Goal: Task Accomplishment & Management: Use online tool/utility

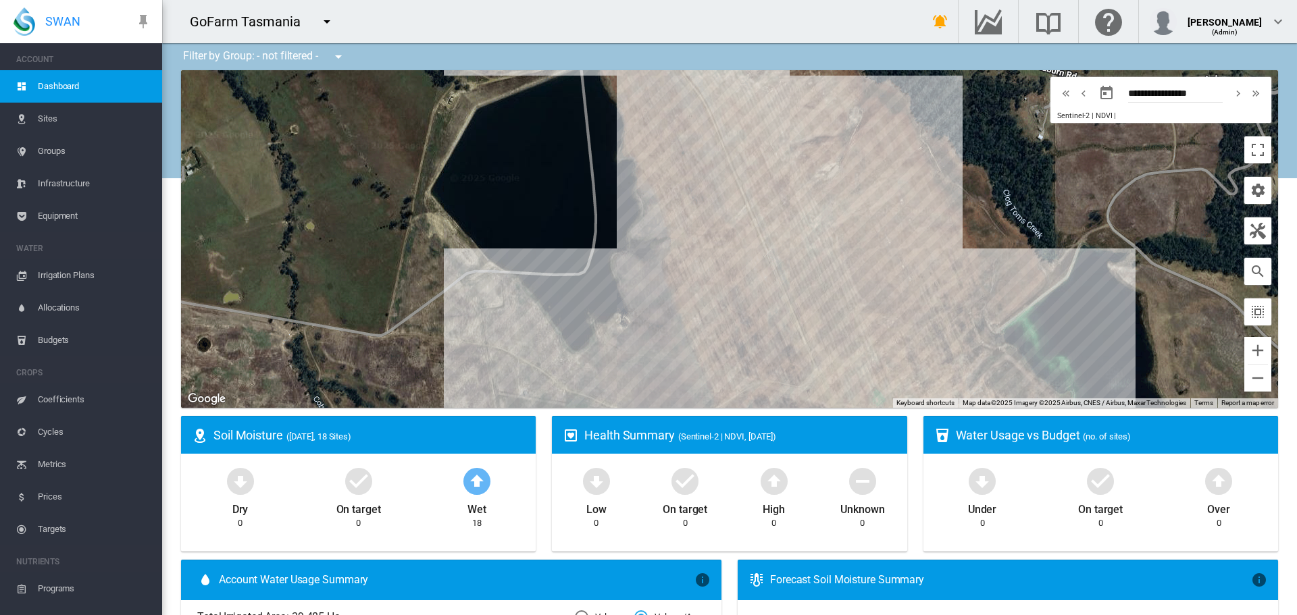
click at [327, 22] on md-icon "icon-menu-down" at bounding box center [327, 22] width 16 height 16
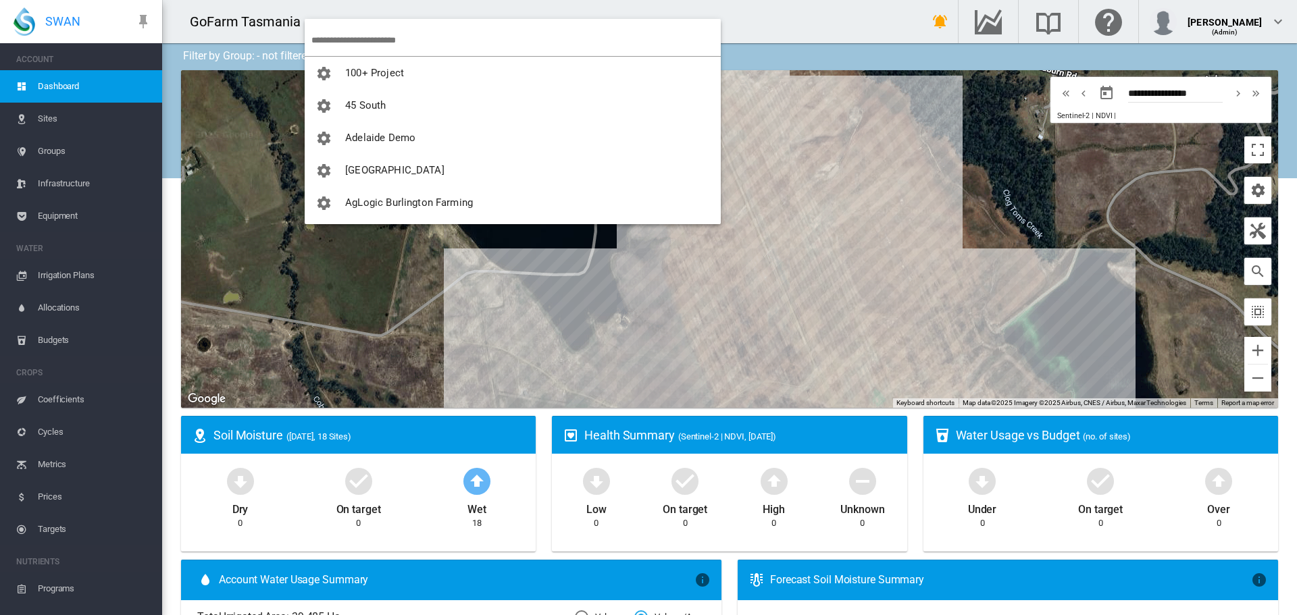
click at [332, 39] on input "search" at bounding box center [515, 40] width 409 height 32
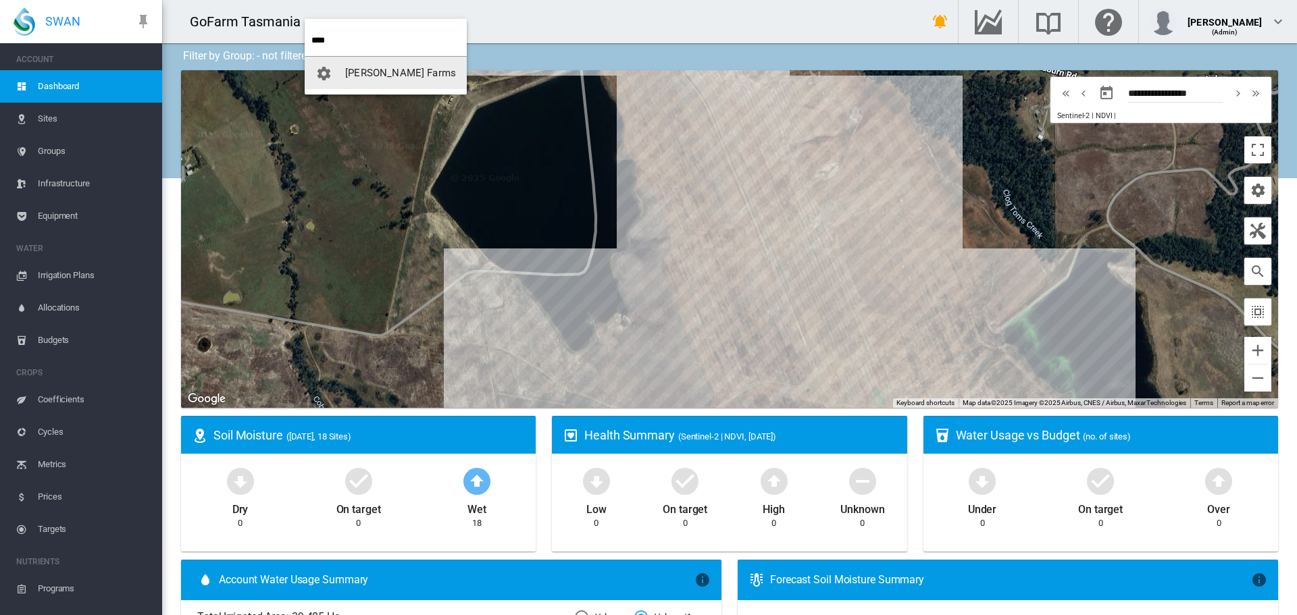
type input "****"
click at [395, 69] on span "[PERSON_NAME] Farms" at bounding box center [400, 73] width 111 height 12
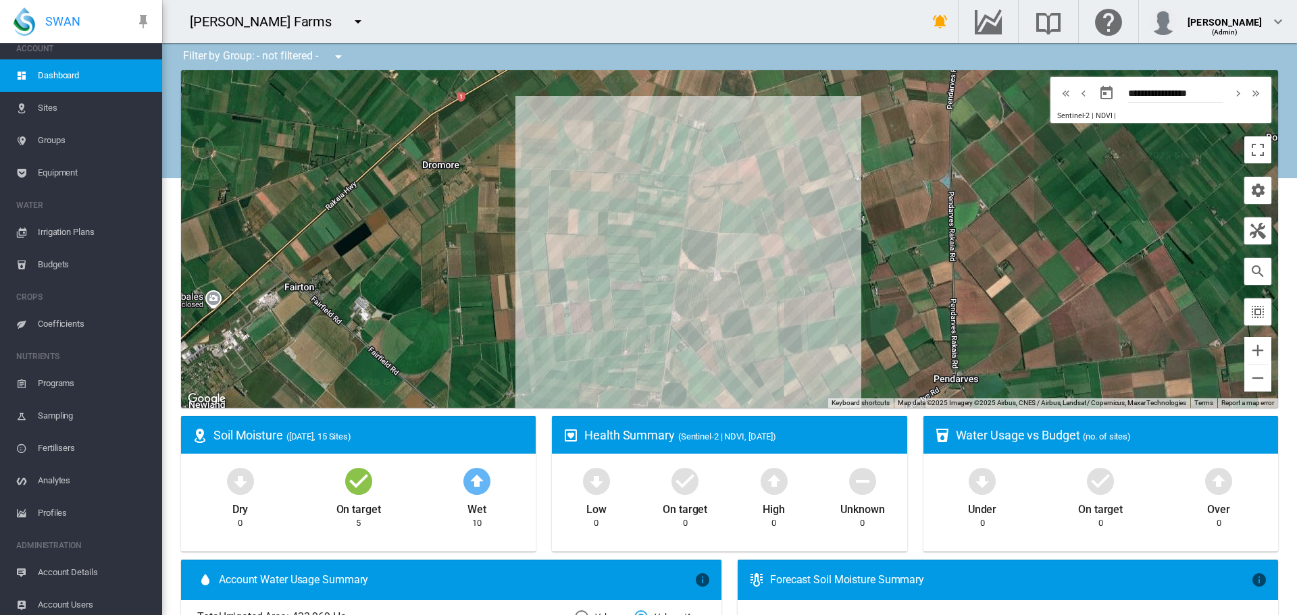
scroll to position [17, 0]
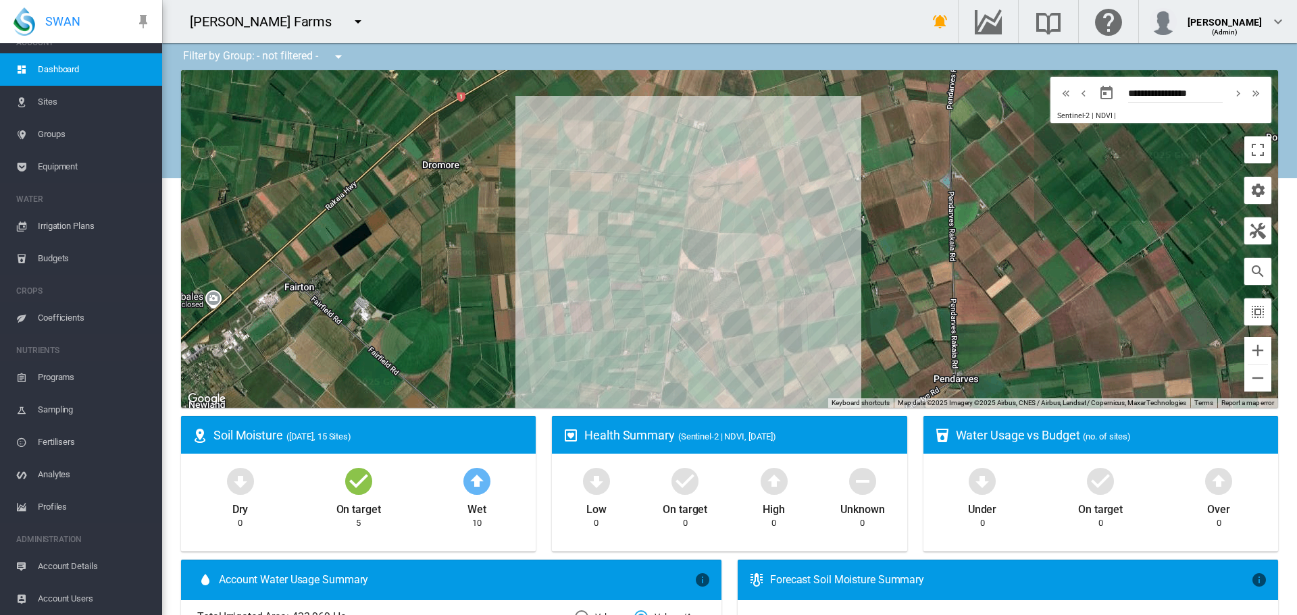
click at [76, 563] on span "Account Details" at bounding box center [94, 566] width 113 height 32
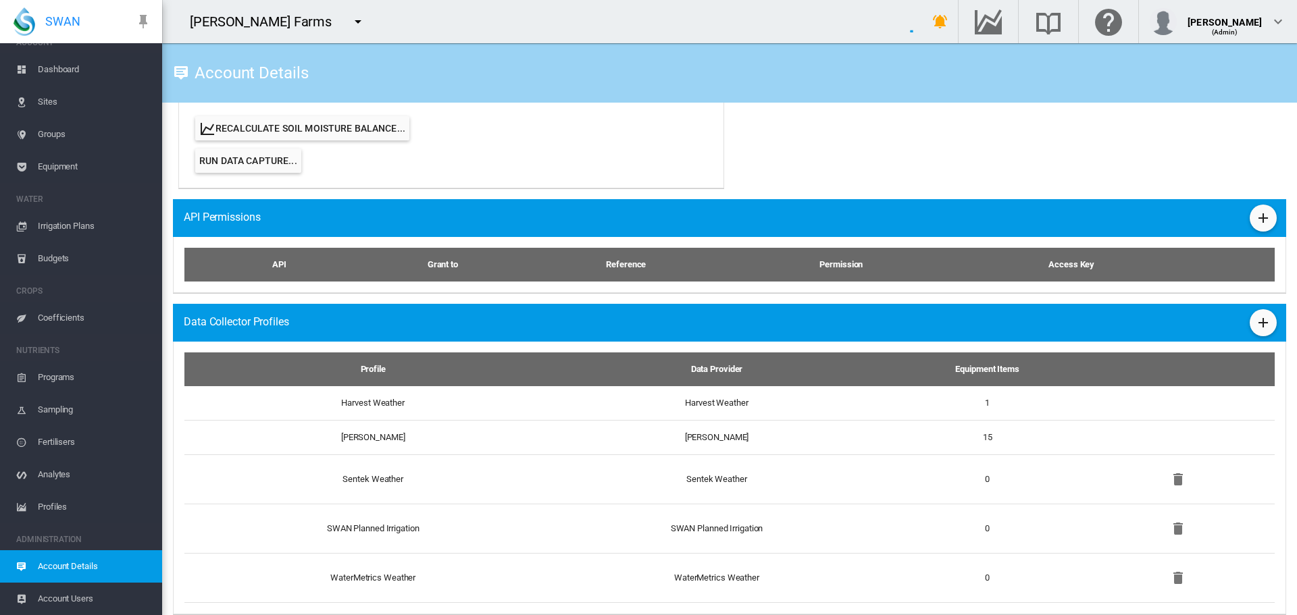
scroll to position [735, 0]
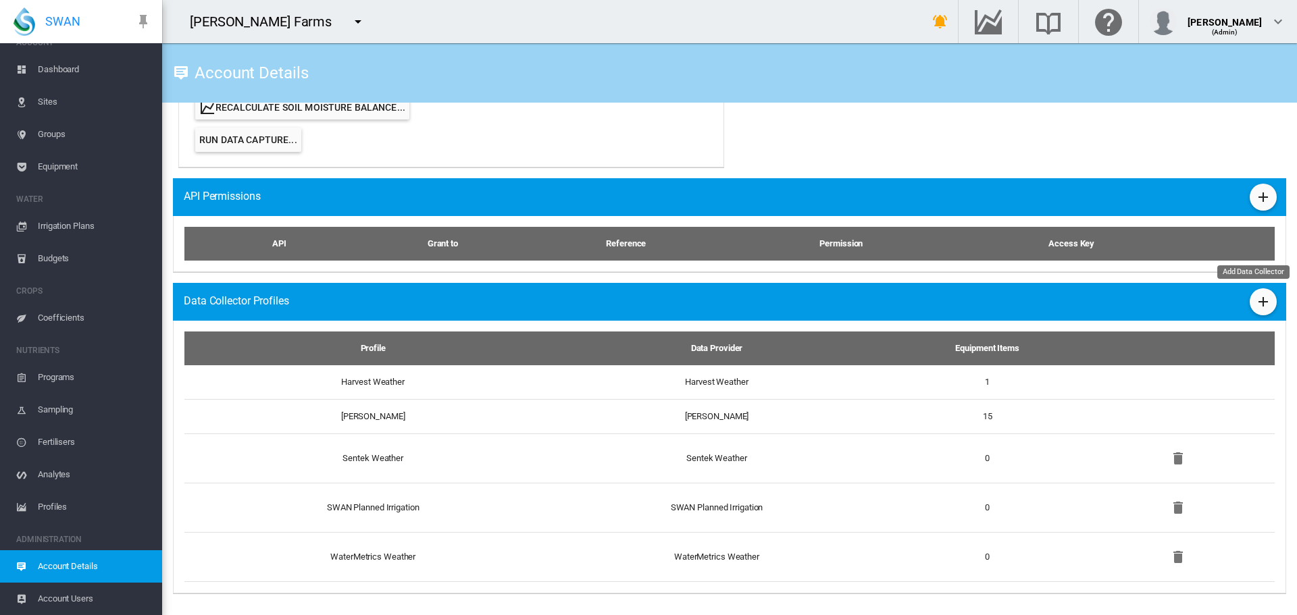
click at [1256, 305] on md-icon "icon-plus" at bounding box center [1263, 302] width 16 height 16
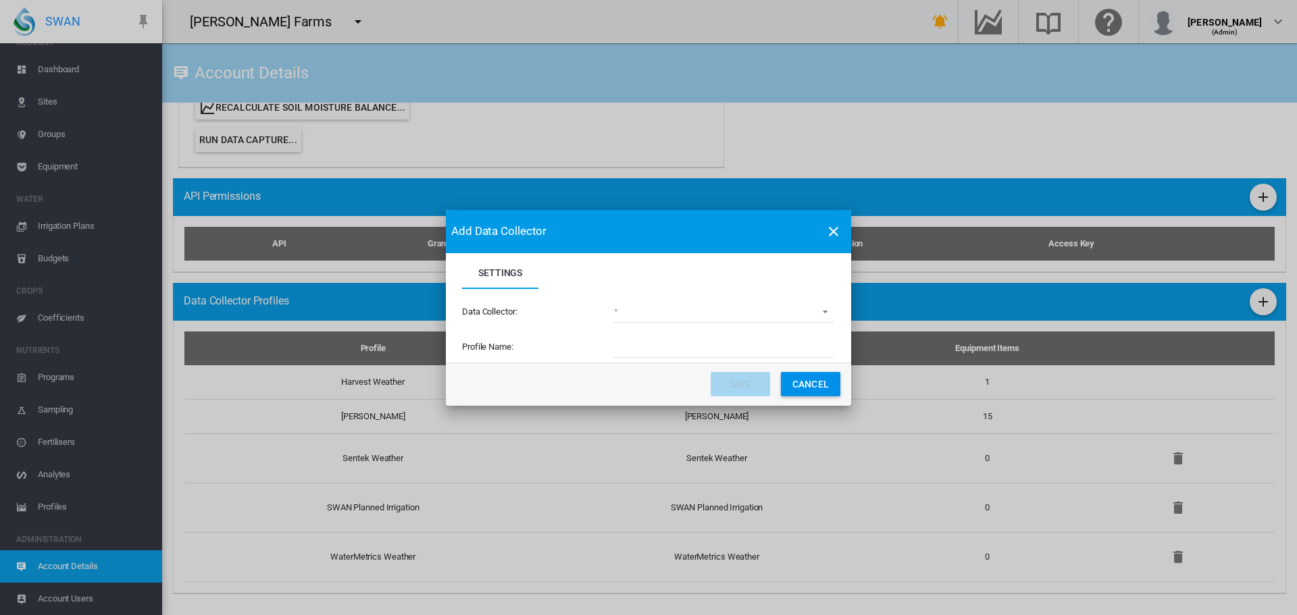
click at [823, 310] on md-select "(deprecated) Toro Lynx Course By Station Adcon Soil Moisture Aquacheck Soil Moi…" at bounding box center [723, 313] width 221 height 20
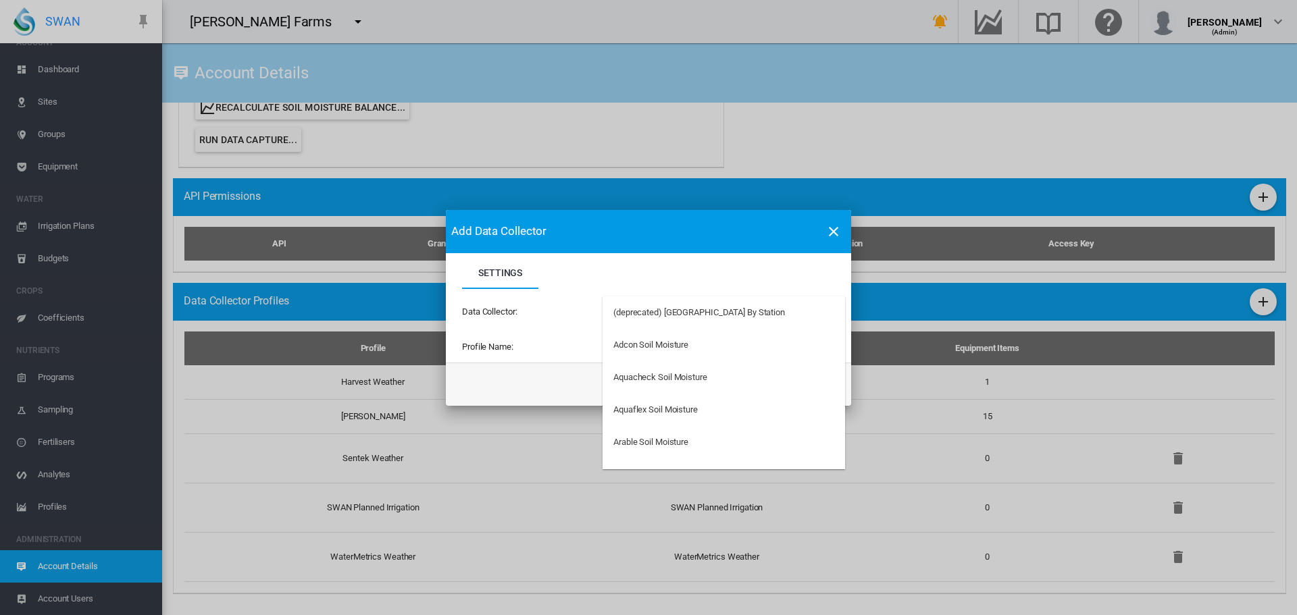
type md-option "34"
type md-option "50"
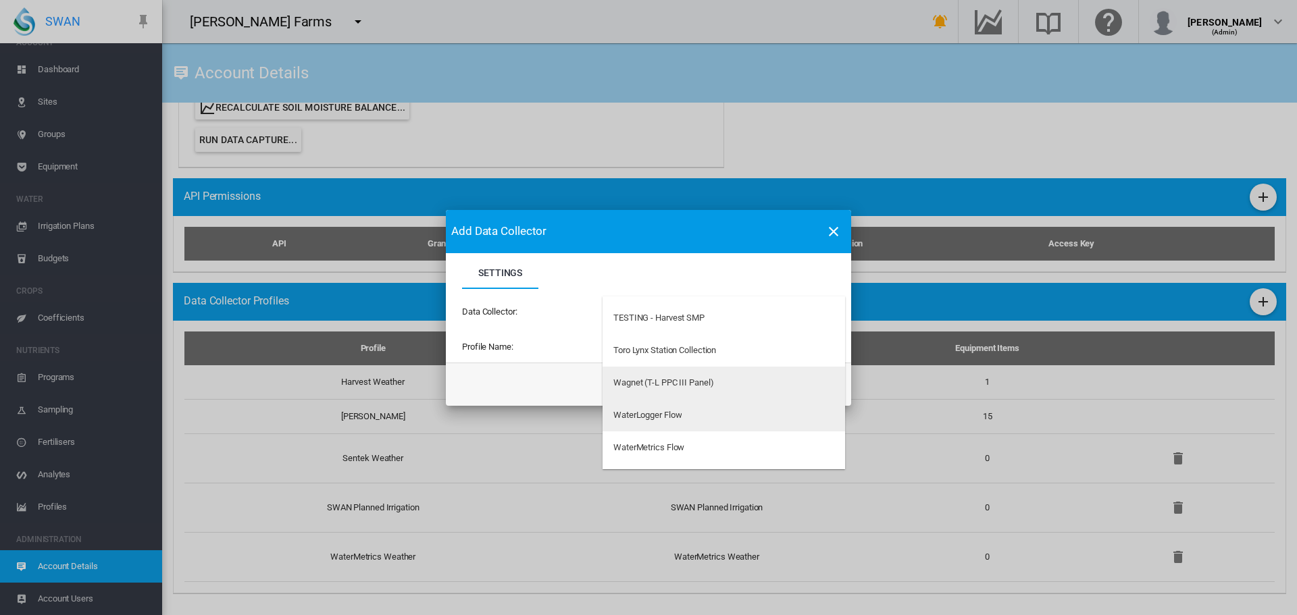
scroll to position [3923, 0]
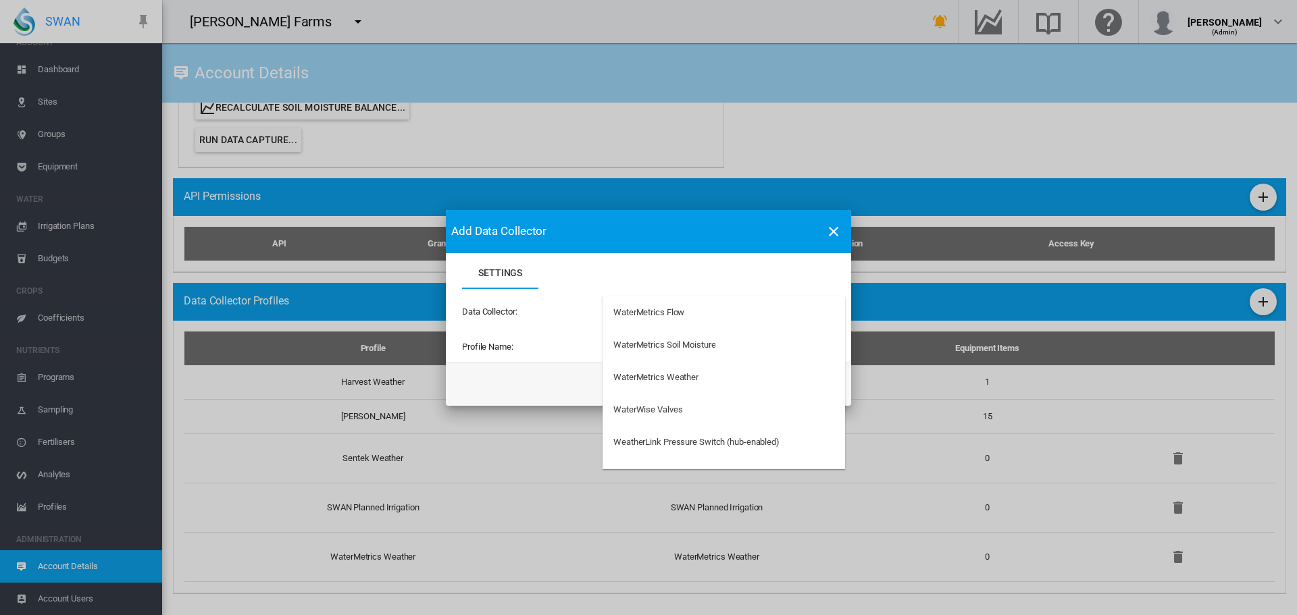
click at [831, 234] on md-backdrop at bounding box center [648, 307] width 1297 height 615
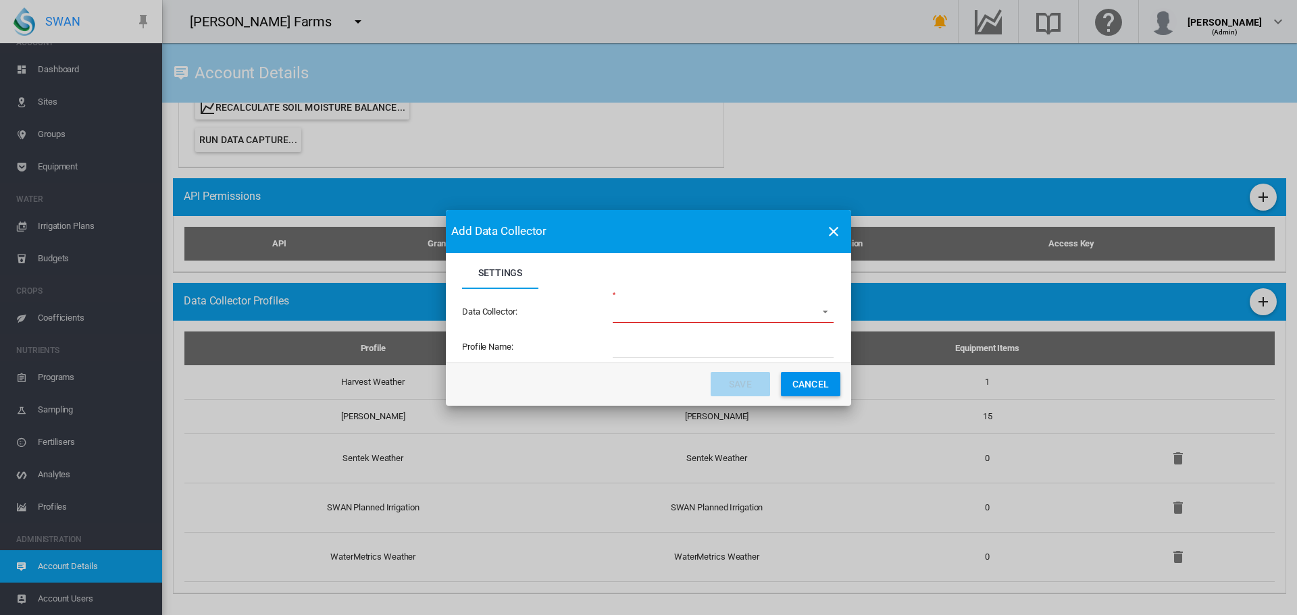
click at [836, 230] on md-icon "icon-close" at bounding box center [833, 232] width 16 height 16
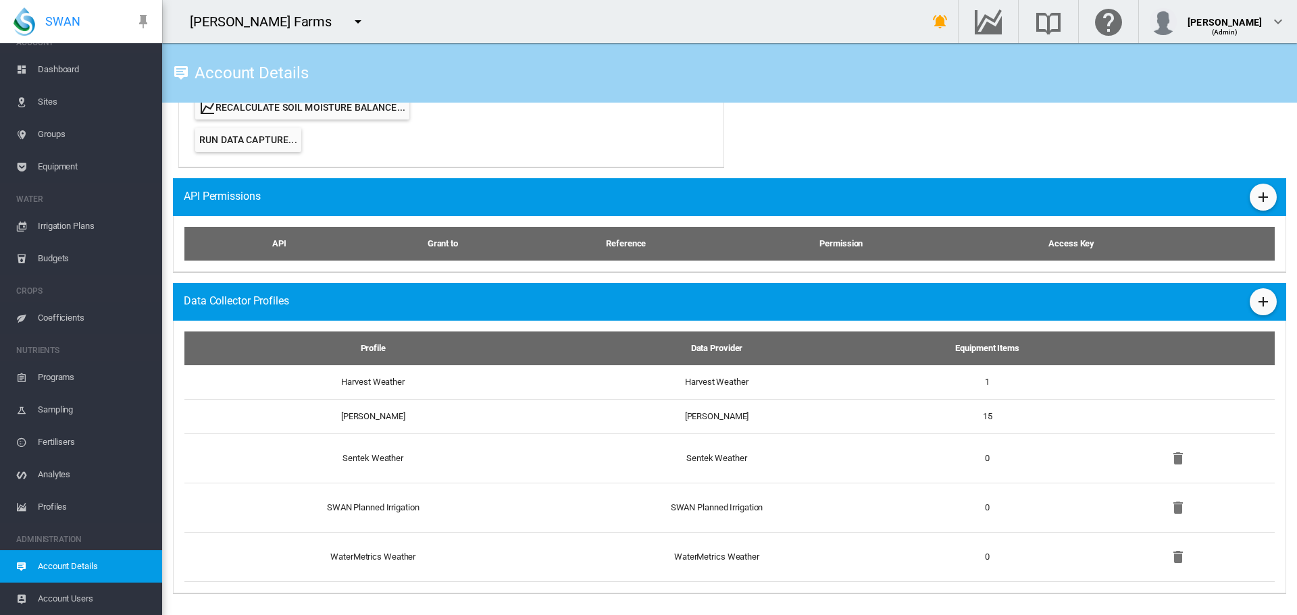
click at [57, 165] on span "Equipment" at bounding box center [94, 167] width 113 height 32
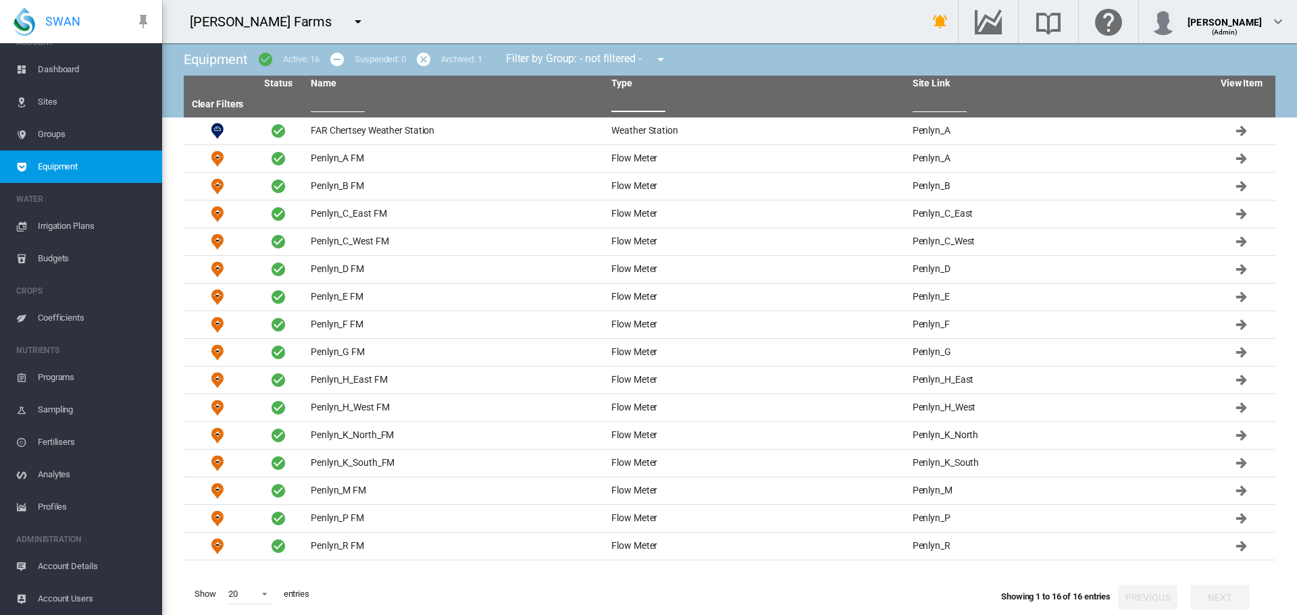
click at [628, 102] on input "text" at bounding box center [638, 102] width 54 height 20
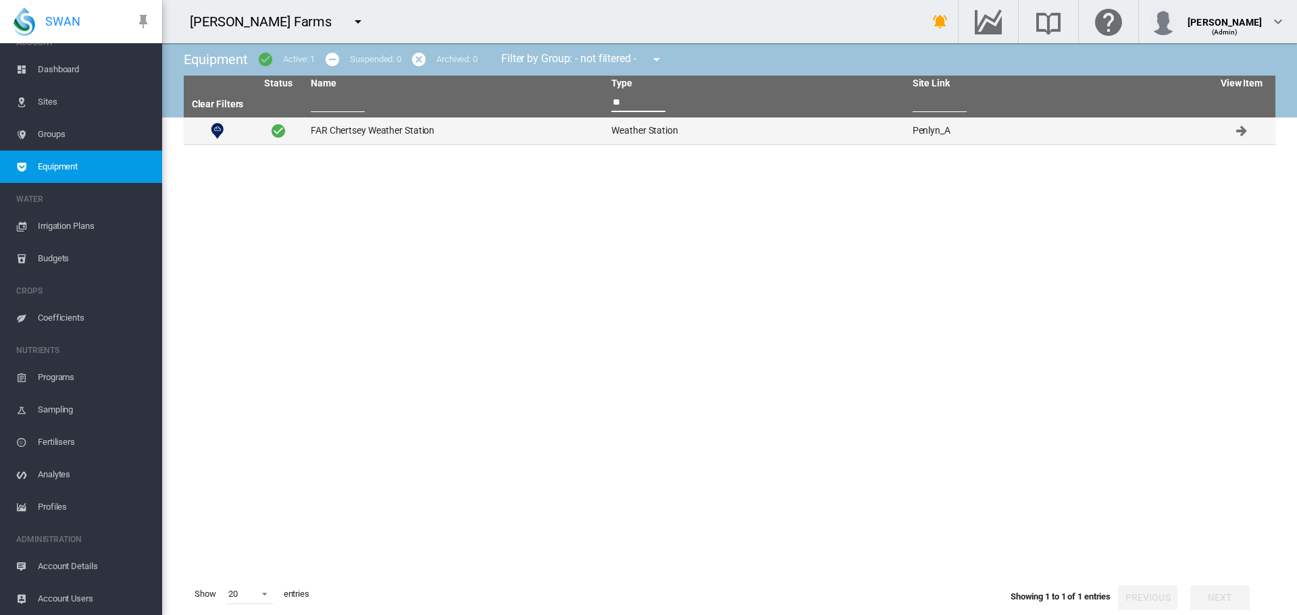
type input "**"
click at [380, 134] on td "FAR Chertsey Weather Station" at bounding box center [455, 131] width 301 height 27
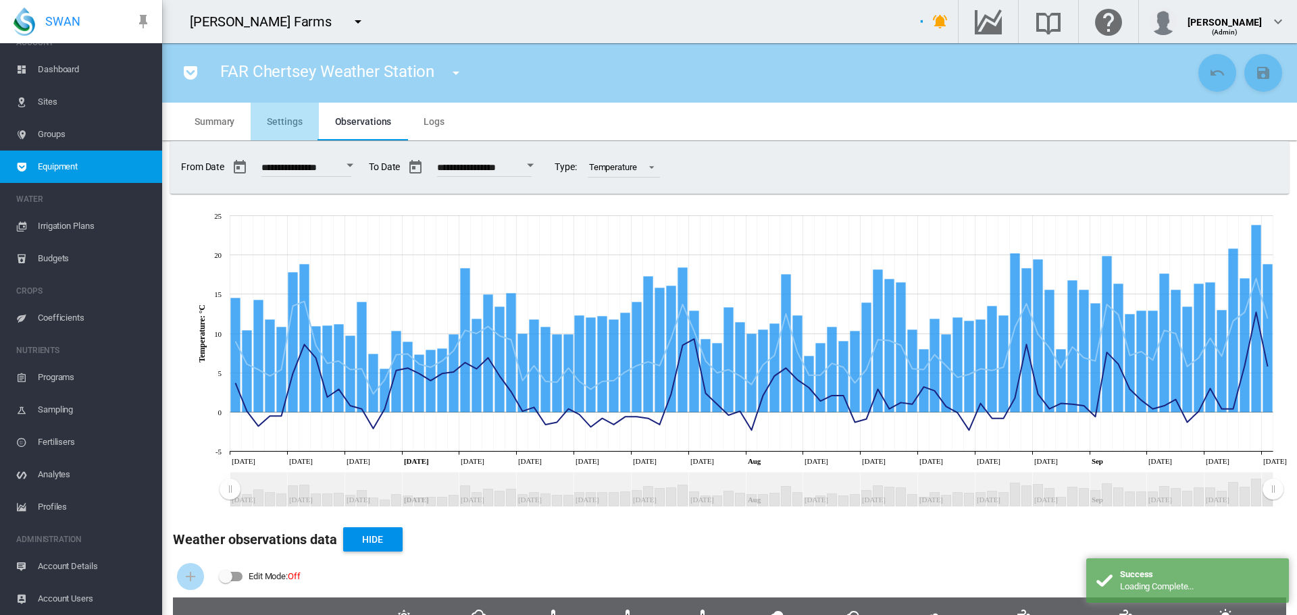
click at [288, 123] on span "Settings" at bounding box center [284, 121] width 35 height 11
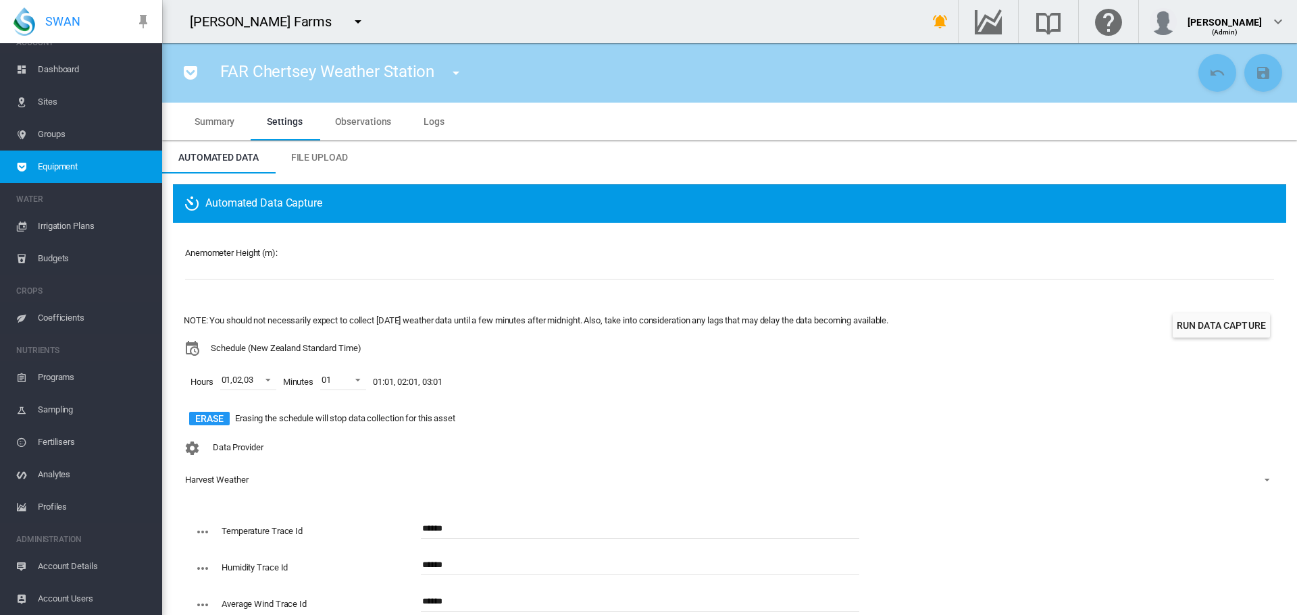
click at [242, 481] on div "Harvest Weather" at bounding box center [216, 480] width 63 height 10
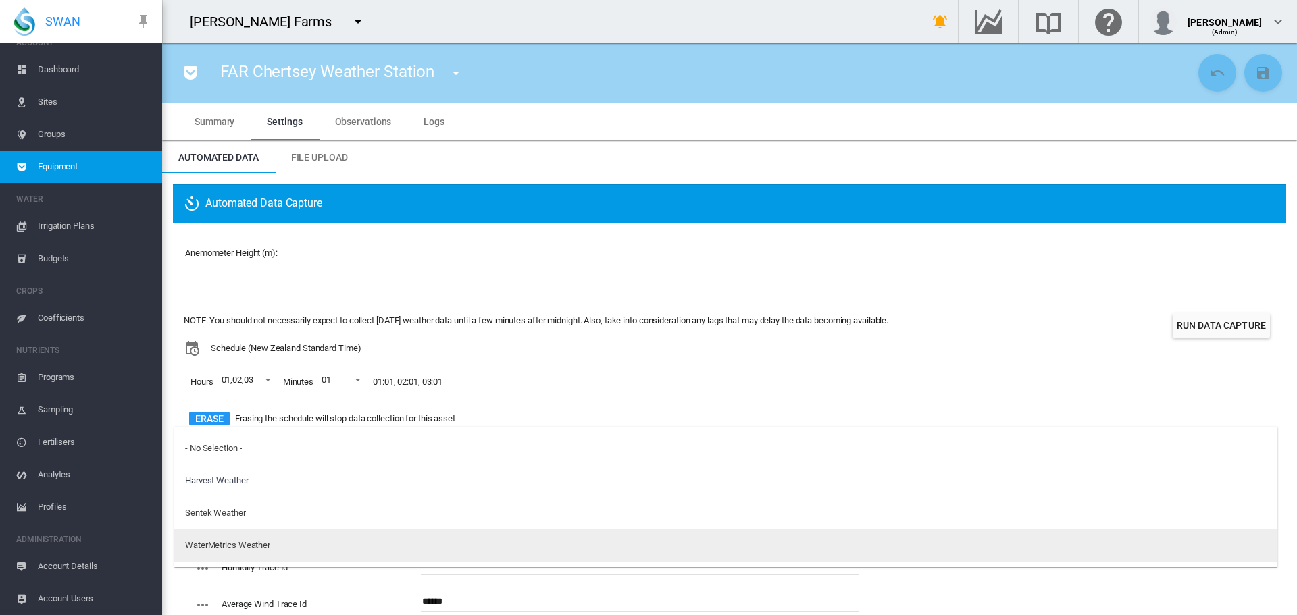
click at [243, 550] on div "WaterMetrics Weather" at bounding box center [227, 546] width 85 height 12
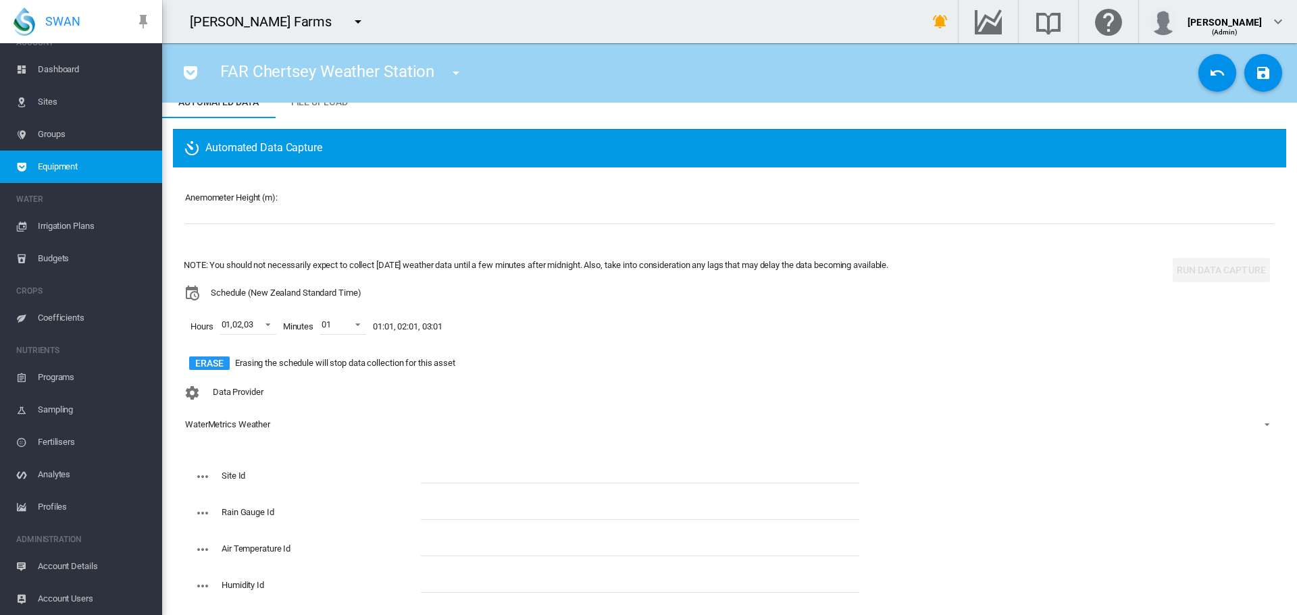
scroll to position [135, 0]
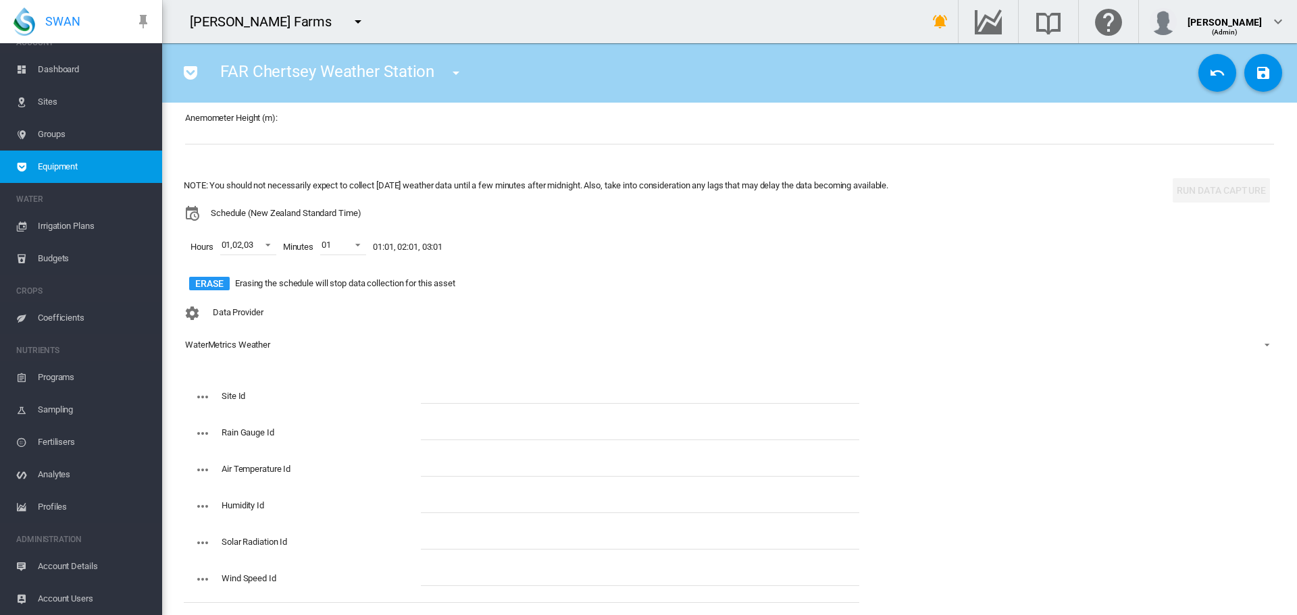
click at [255, 347] on div "WaterMetrics Weather" at bounding box center [227, 345] width 85 height 10
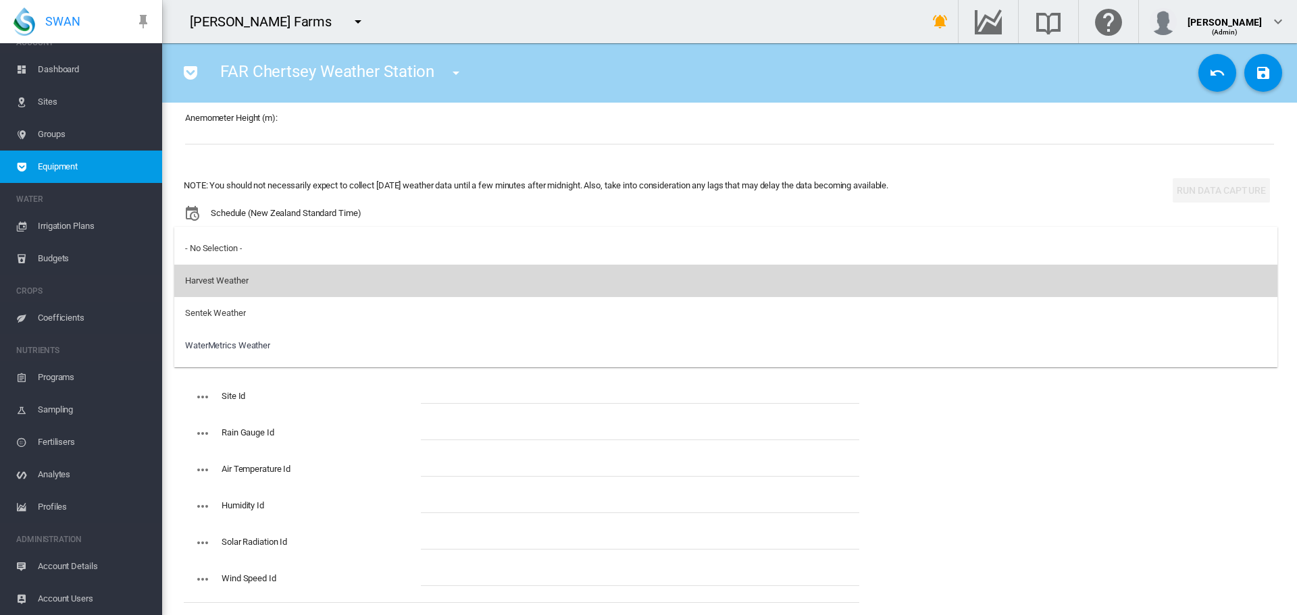
click at [251, 282] on md-option "Harvest Weather" at bounding box center [725, 281] width 1103 height 32
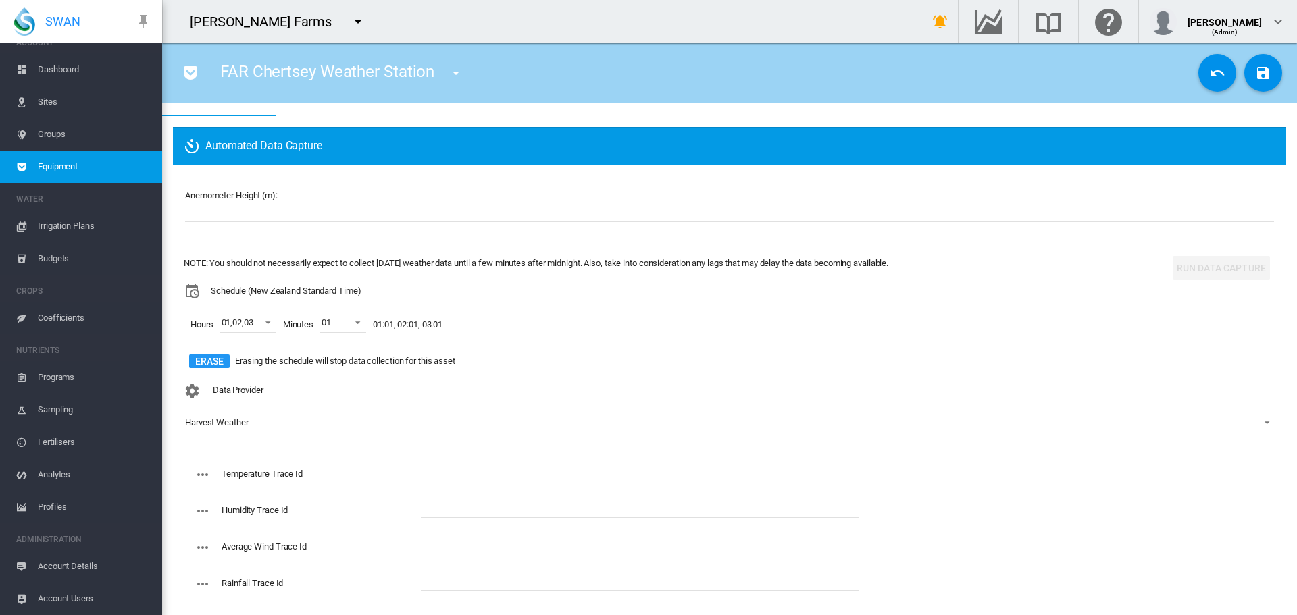
scroll to position [113, 0]
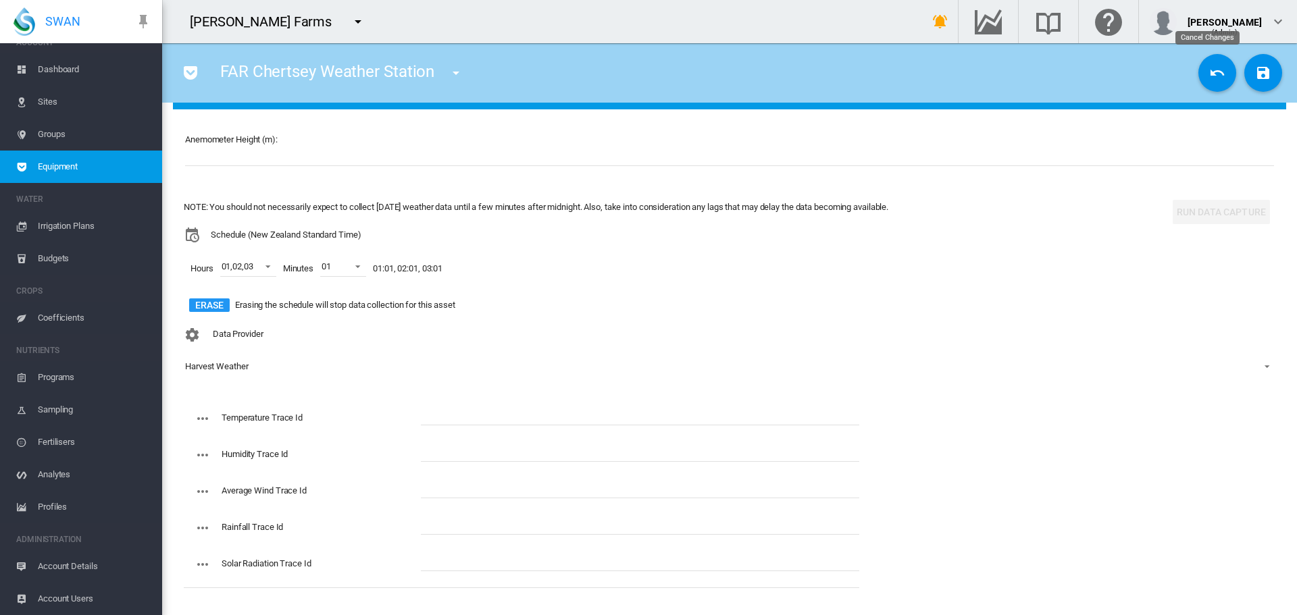
click at [1209, 79] on md-icon "icon-undo" at bounding box center [1217, 73] width 16 height 16
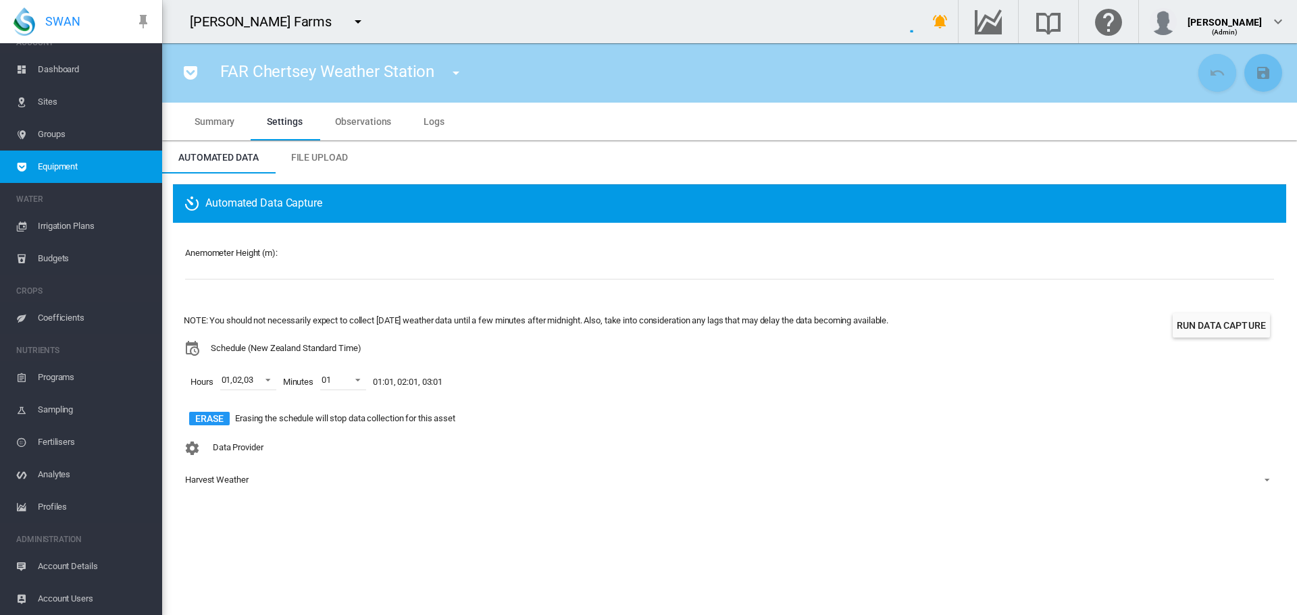
scroll to position [0, 0]
click at [350, 22] on md-icon "icon-menu-down" at bounding box center [358, 22] width 16 height 16
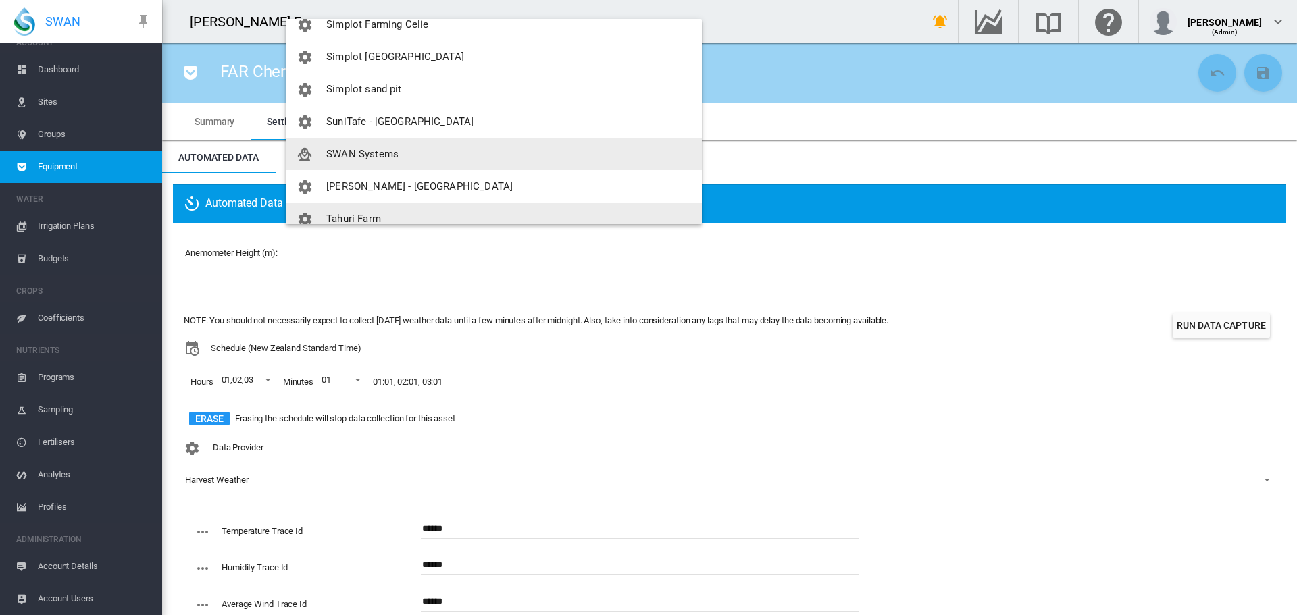
scroll to position [3139, 0]
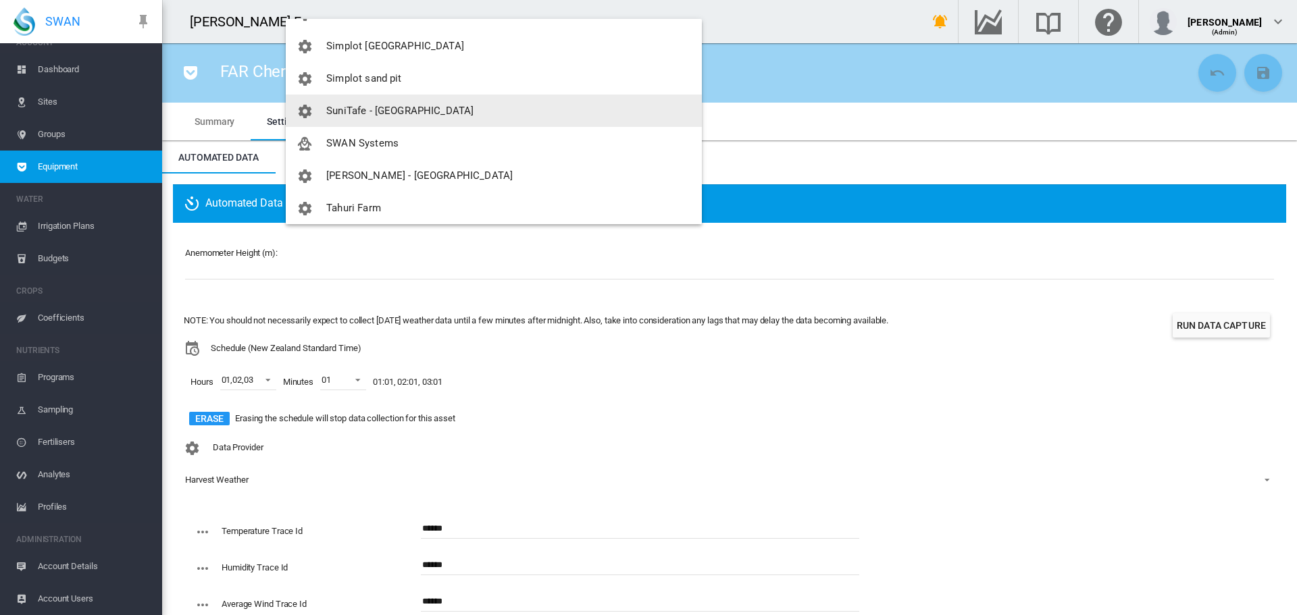
click at [411, 111] on span "SuniTafe - [GEOGRAPHIC_DATA]" at bounding box center [399, 111] width 147 height 12
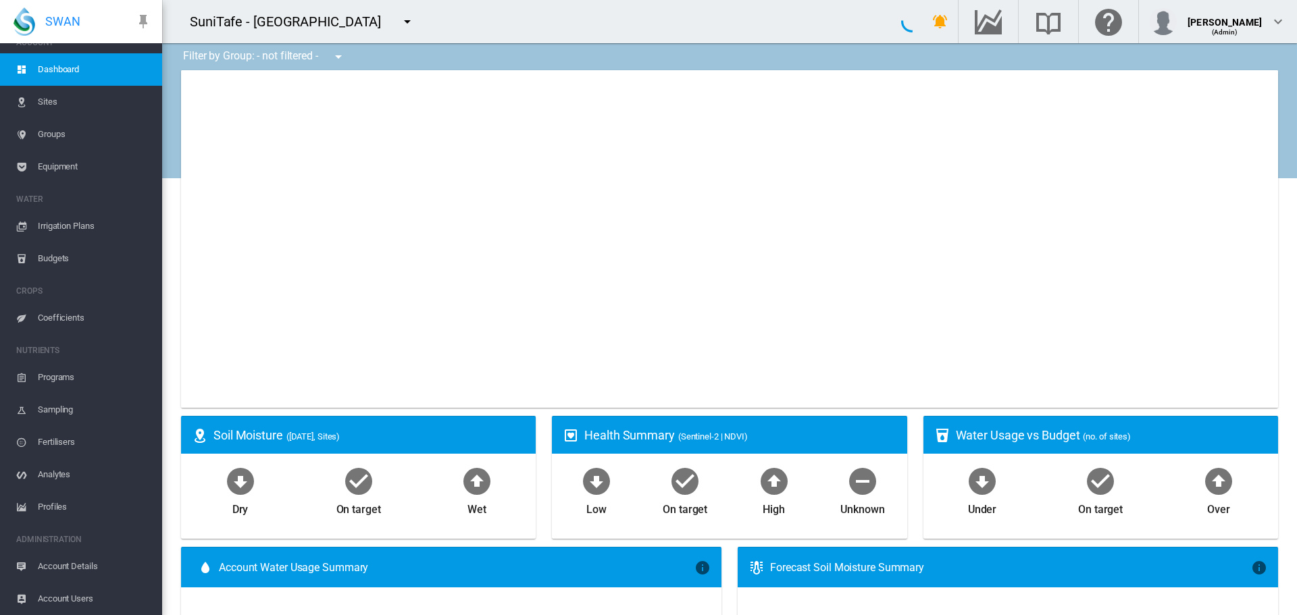
type input "**********"
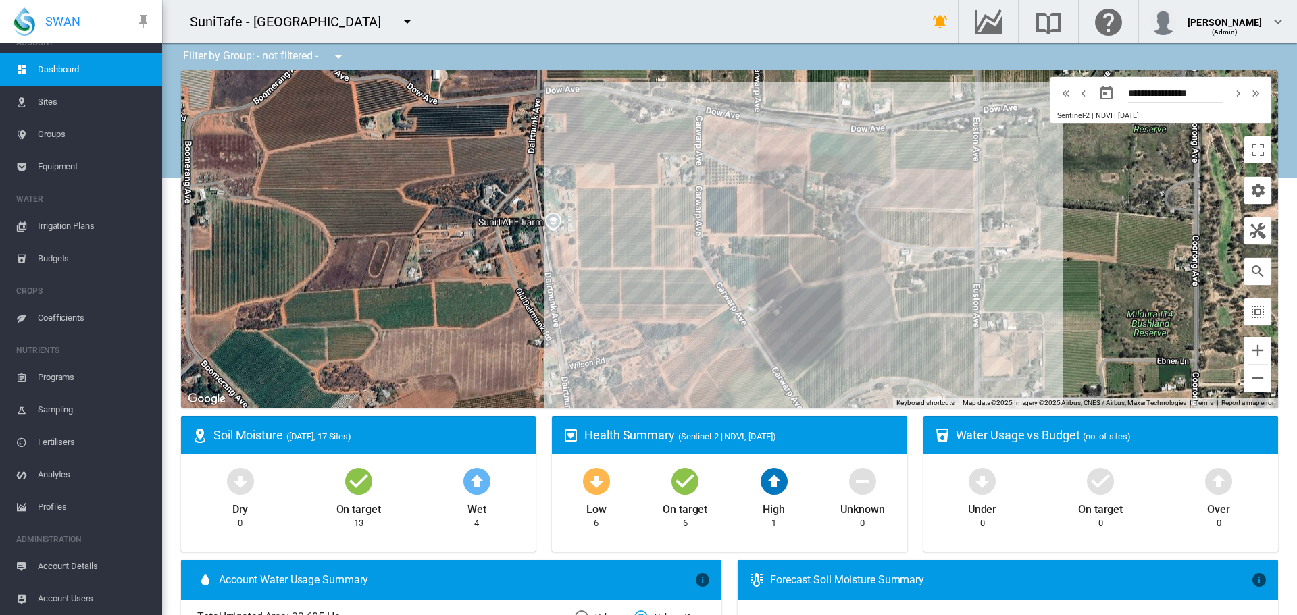
click at [61, 259] on span "Budgets" at bounding box center [94, 258] width 113 height 32
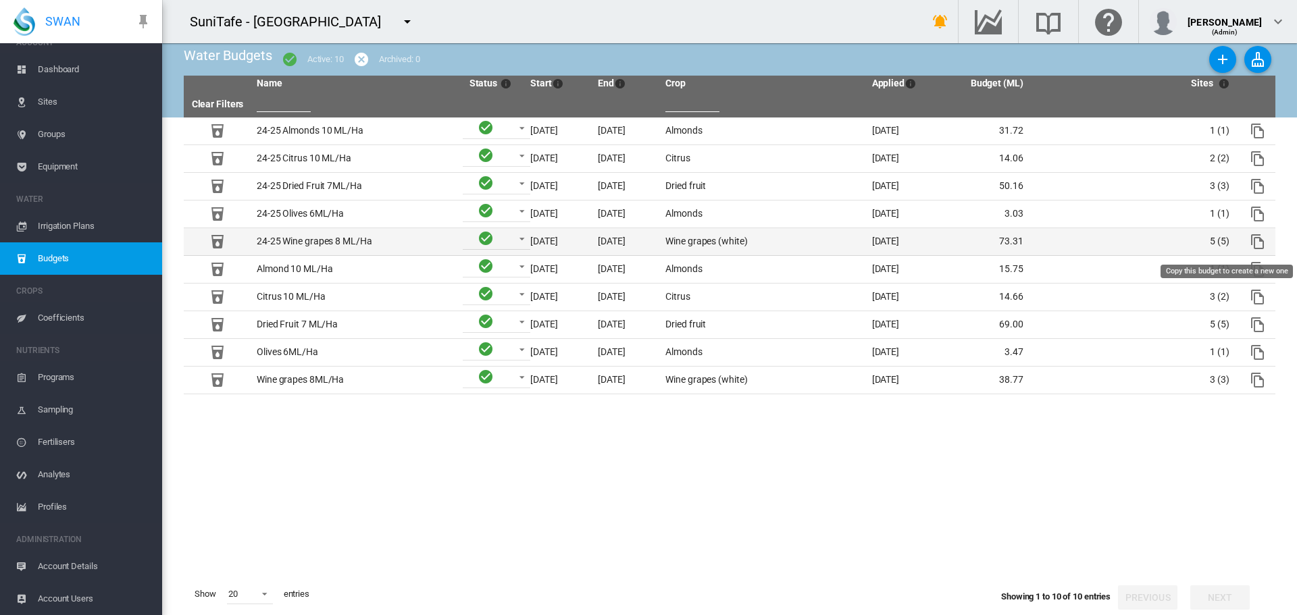
click at [1257, 242] on md-icon "Copy this budget to create a new one" at bounding box center [1258, 242] width 16 height 16
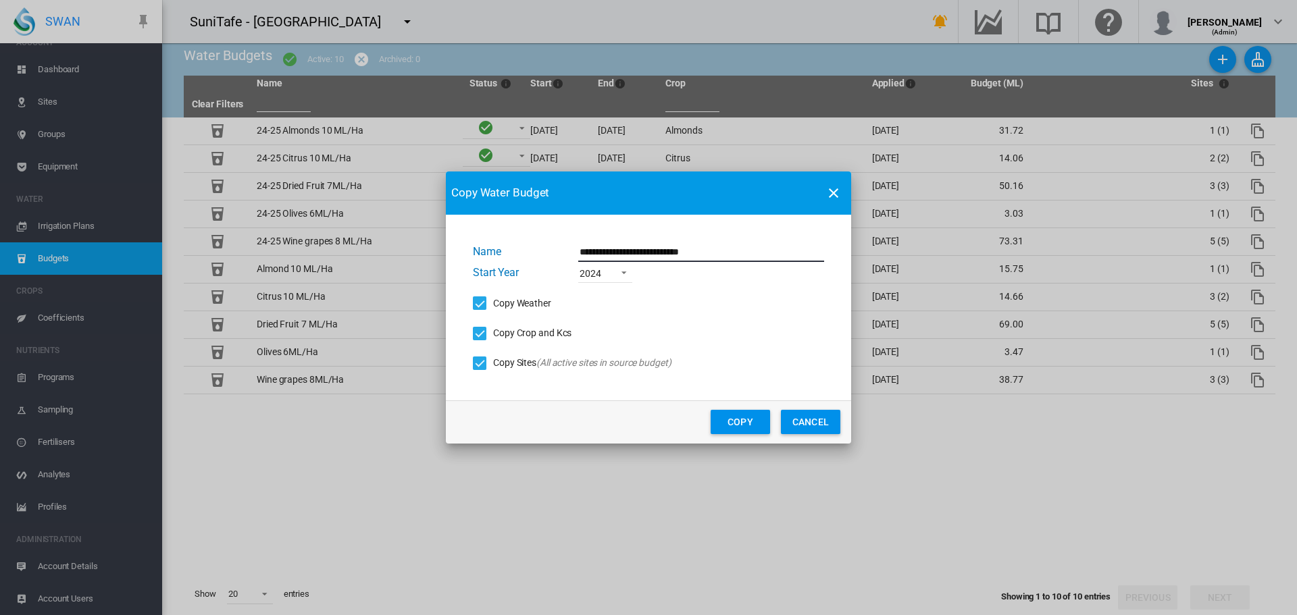
click at [717, 246] on input "**********" at bounding box center [701, 252] width 246 height 20
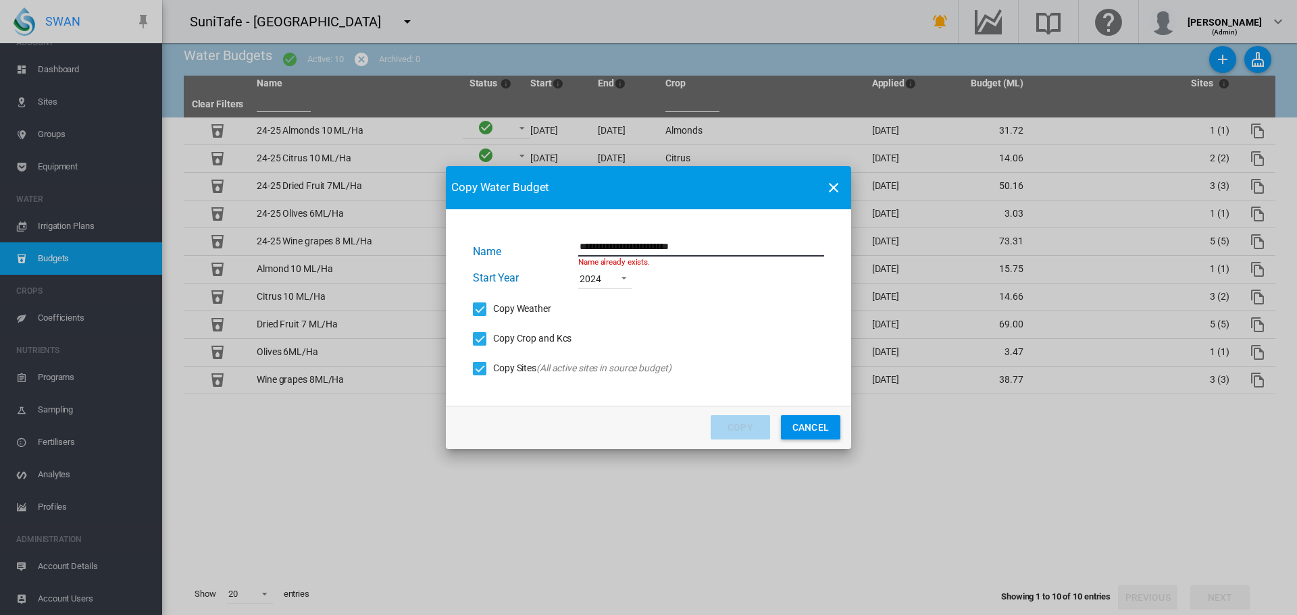
click at [603, 246] on input "**********" at bounding box center [701, 246] width 246 height 20
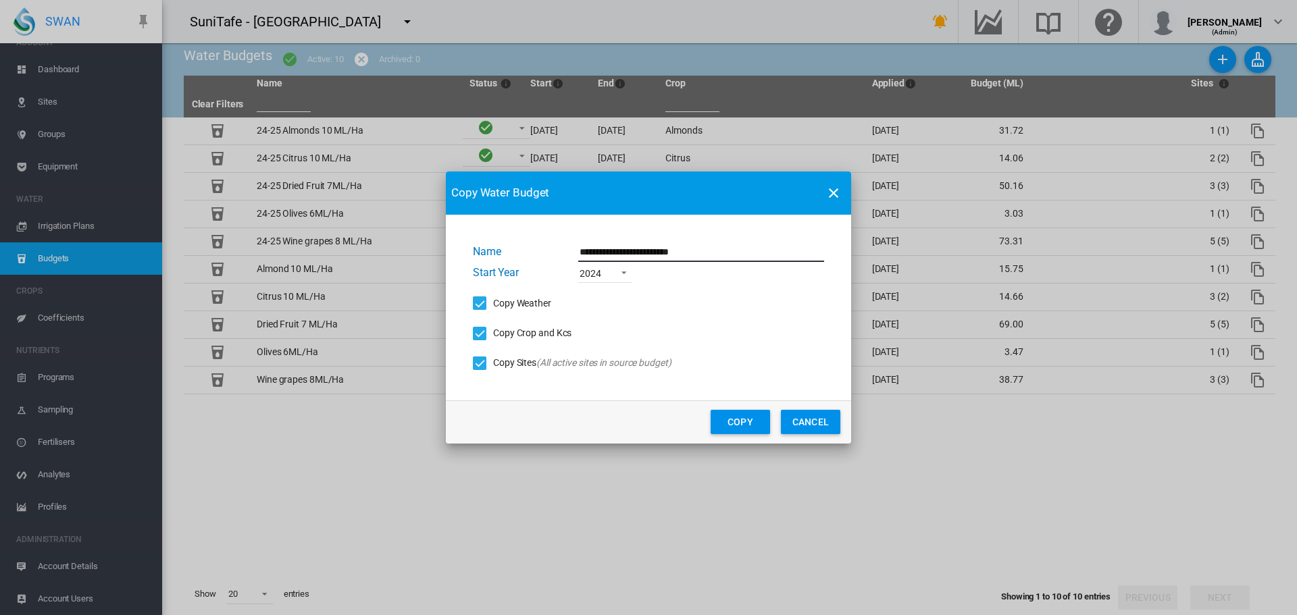
type input "**********"
click at [617, 276] on span "Name Start ..." at bounding box center [620, 271] width 16 height 12
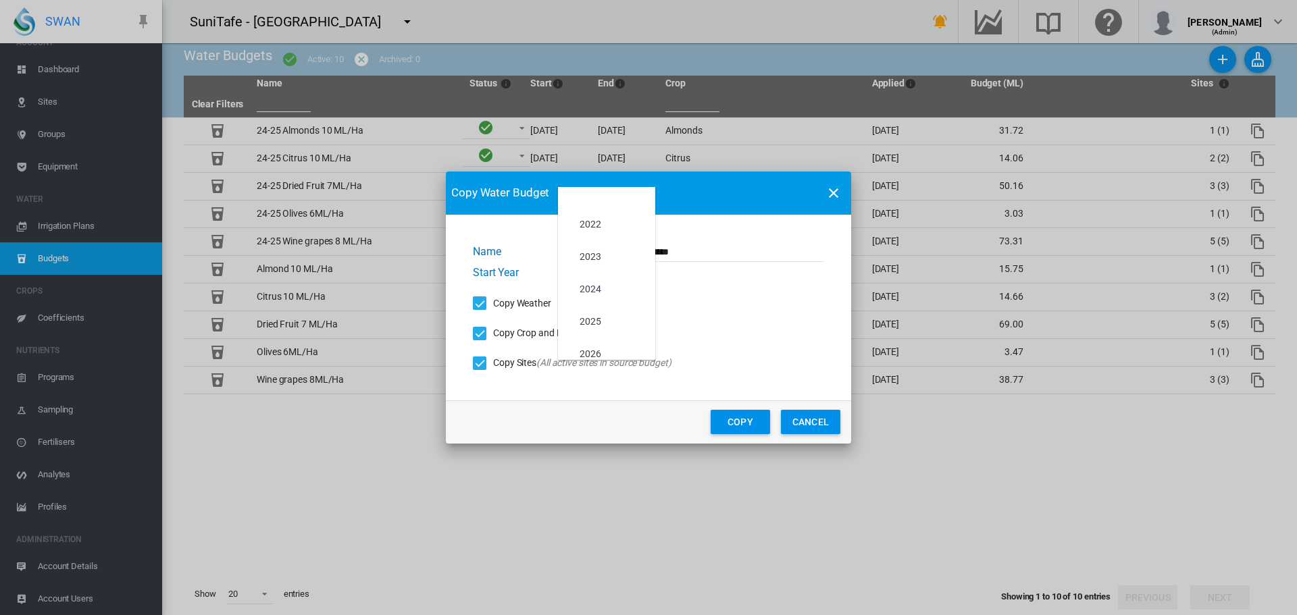
scroll to position [16, 0]
click at [609, 307] on md-option "2025" at bounding box center [606, 306] width 97 height 32
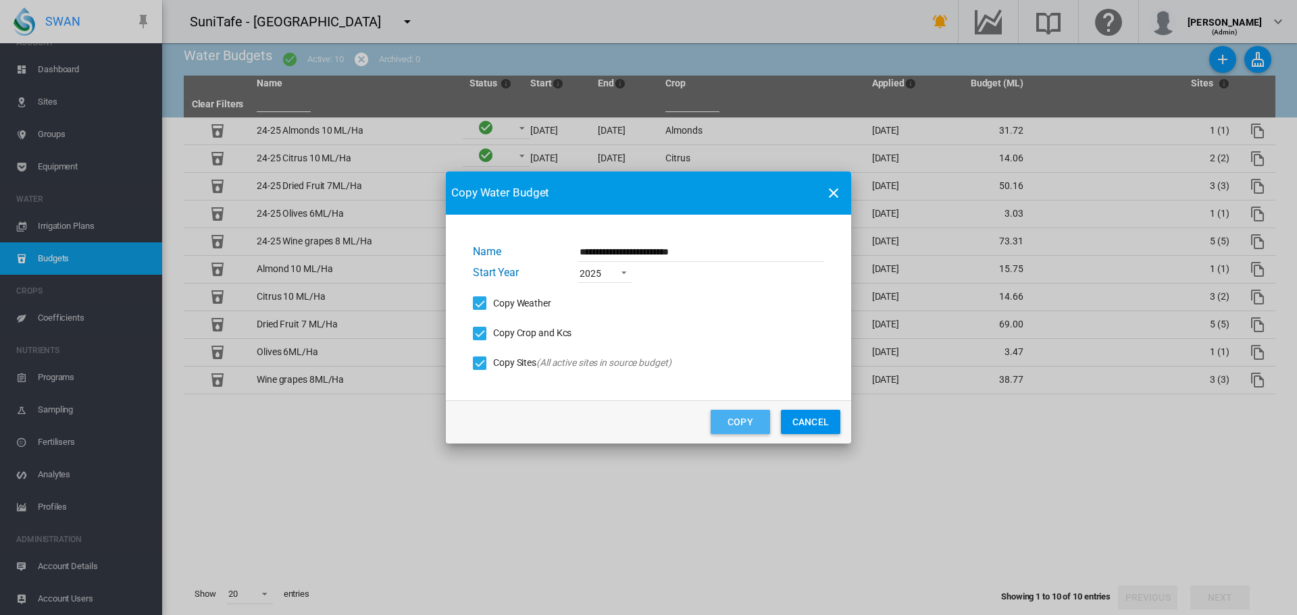
click at [747, 428] on button "Copy" at bounding box center [740, 422] width 59 height 24
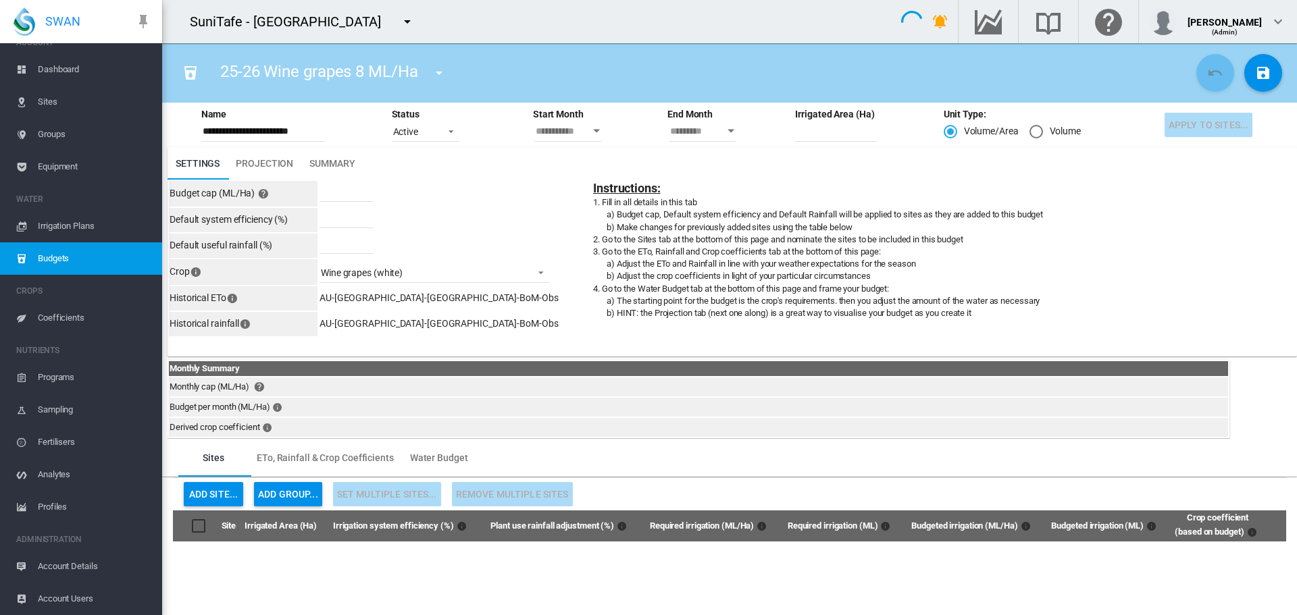
type input "********"
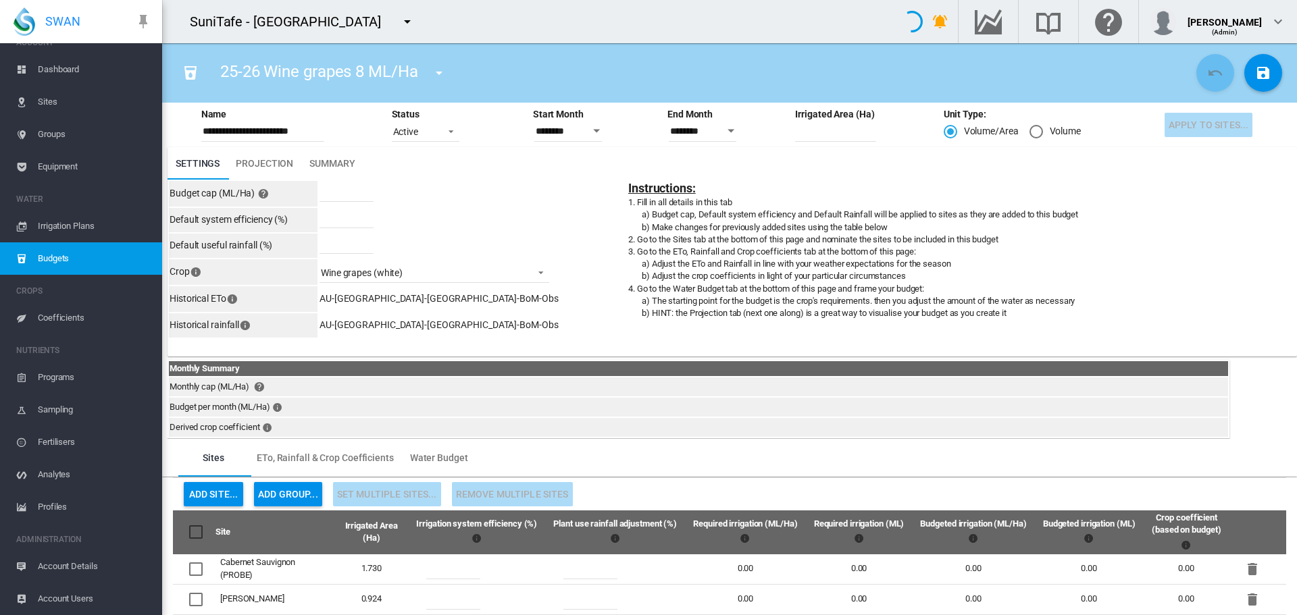
type input "*****"
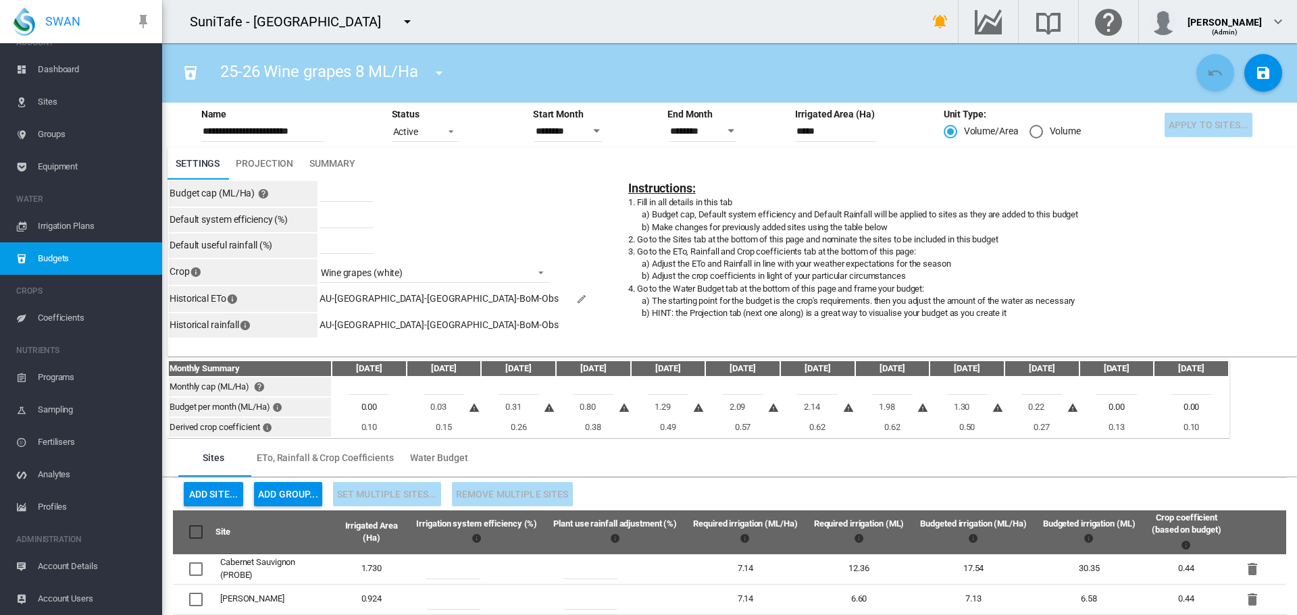
click at [270, 163] on span "Projection" at bounding box center [264, 163] width 57 height 11
